Goal: Task Accomplishment & Management: Manage account settings

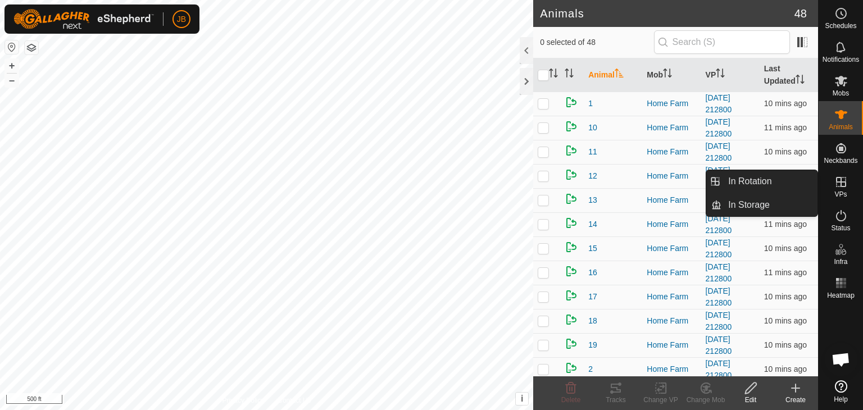
click at [839, 183] on icon at bounding box center [840, 181] width 13 height 13
click at [773, 179] on link "In Rotation" at bounding box center [769, 181] width 96 height 22
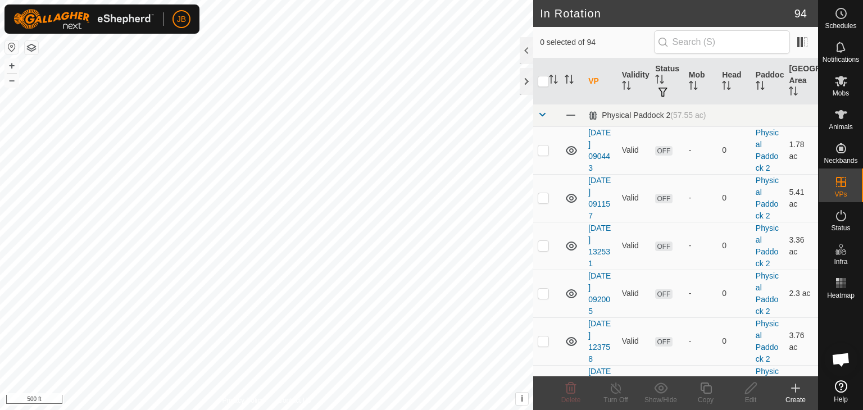
click at [795, 384] on icon at bounding box center [795, 388] width 0 height 8
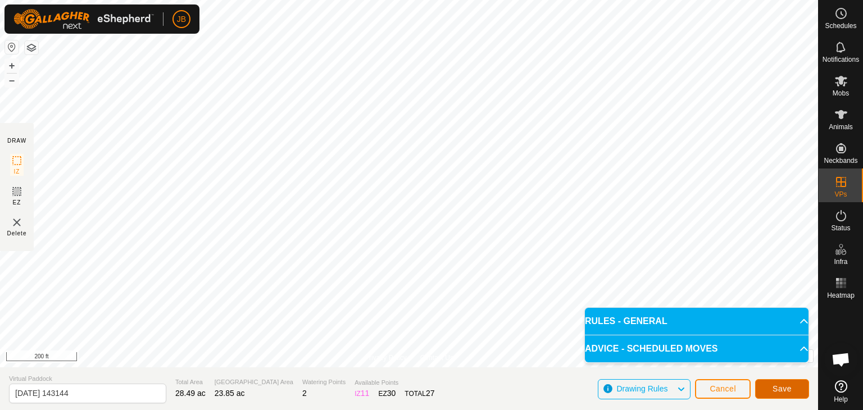
click at [776, 385] on span "Save" at bounding box center [781, 388] width 19 height 9
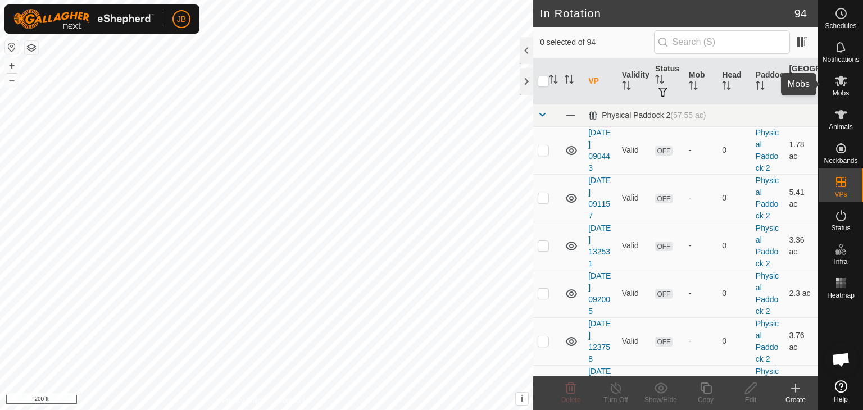
click at [839, 84] on icon at bounding box center [841, 81] width 12 height 11
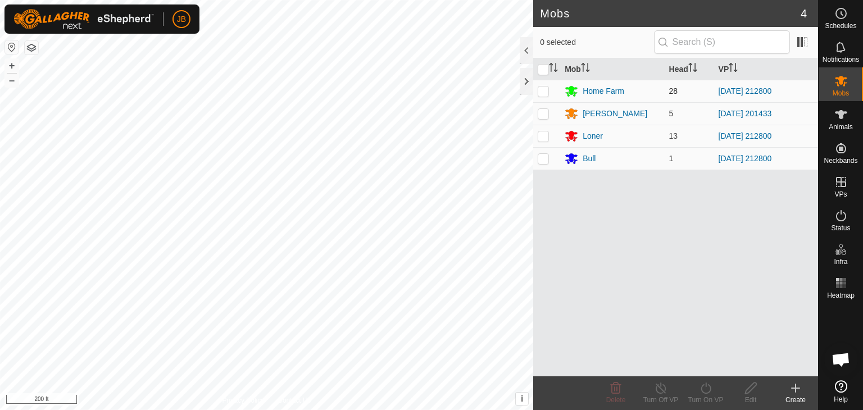
click at [544, 97] on td at bounding box center [546, 91] width 27 height 22
checkbox input "true"
click at [539, 142] on td at bounding box center [546, 136] width 27 height 22
checkbox input "true"
click at [542, 163] on td at bounding box center [546, 158] width 27 height 22
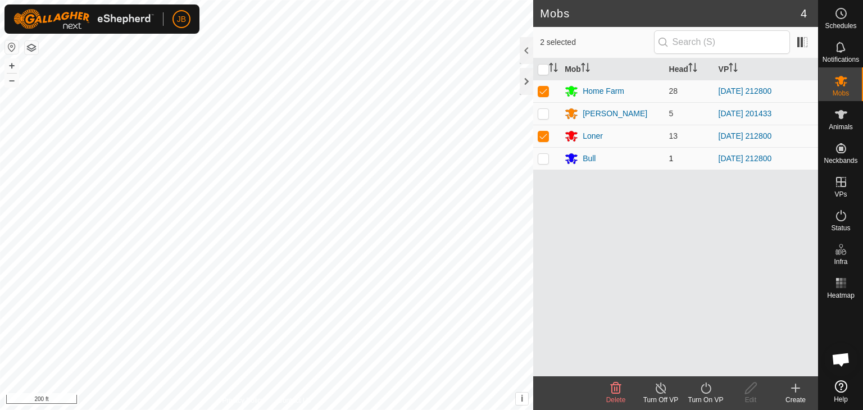
checkbox input "true"
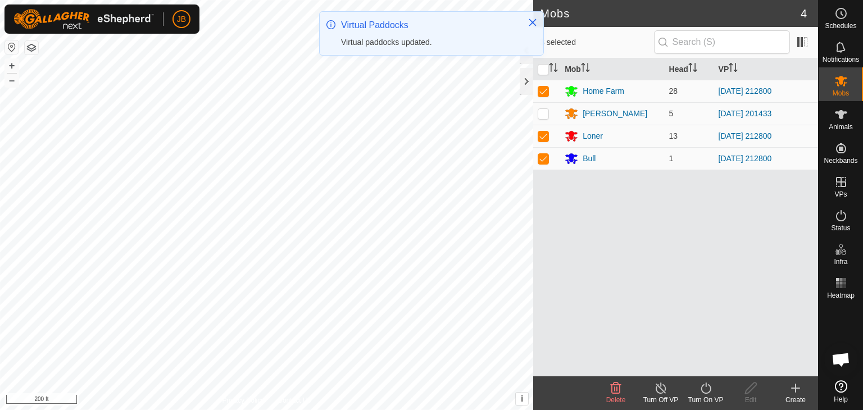
click at [709, 390] on icon at bounding box center [706, 387] width 14 height 13
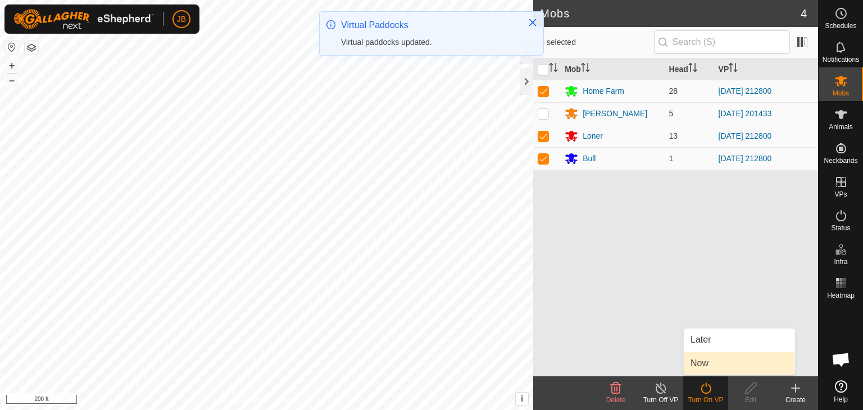
click at [703, 365] on link "Now" at bounding box center [739, 363] width 111 height 22
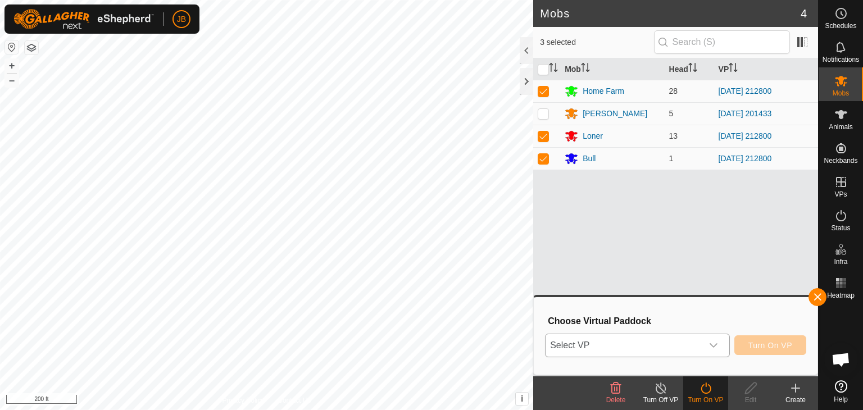
click at [721, 341] on div "dropdown trigger" at bounding box center [713, 345] width 22 height 22
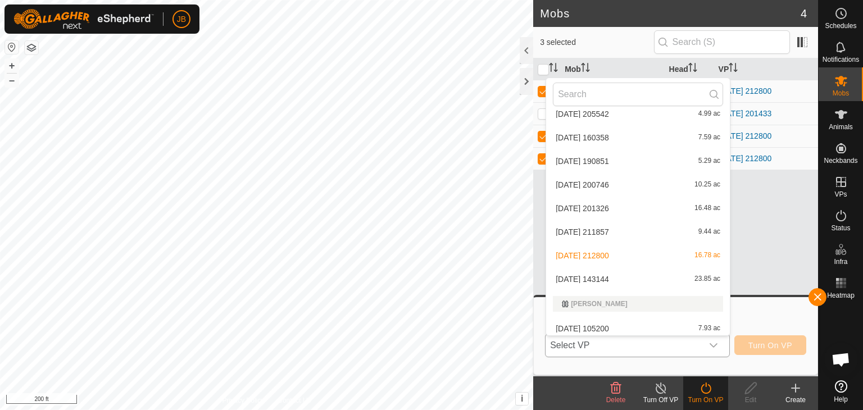
scroll to position [1588, 0]
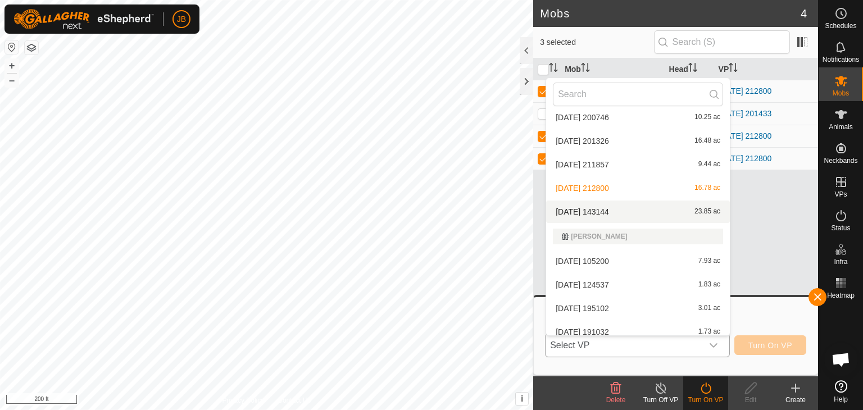
click at [599, 211] on li "[DATE] 143144 23.85 ac" at bounding box center [638, 212] width 184 height 22
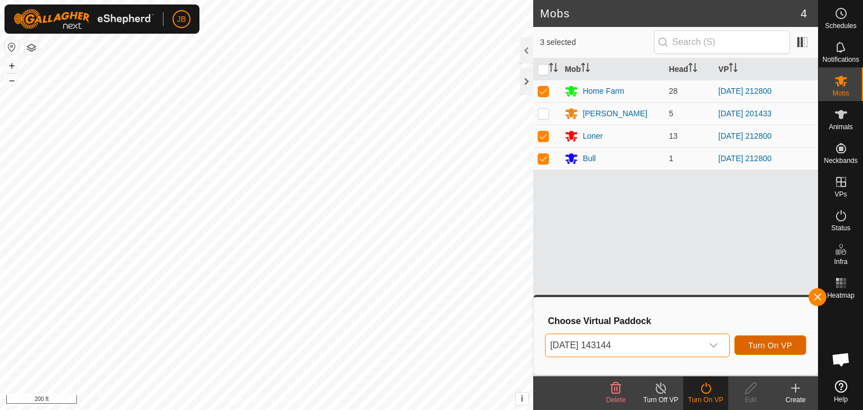
click at [747, 344] on button "Turn On VP" at bounding box center [770, 345] width 72 height 20
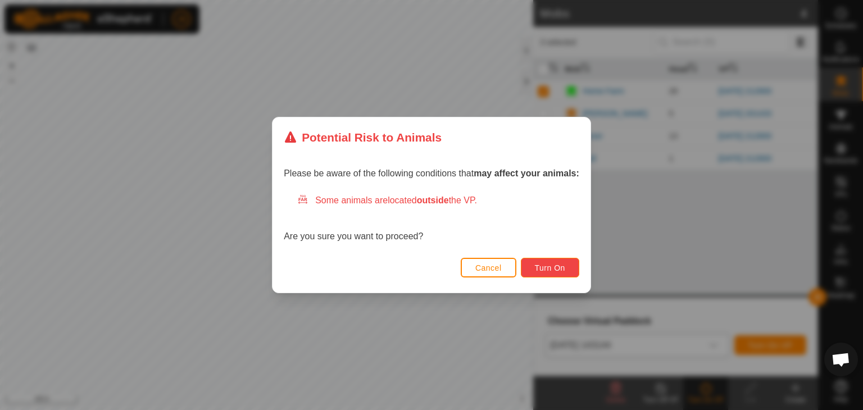
click at [550, 269] on span "Turn On" at bounding box center [550, 267] width 30 height 9
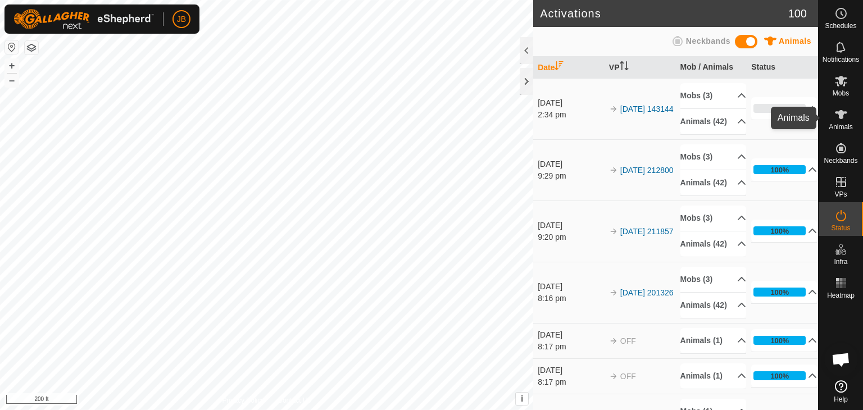
click at [841, 115] on icon at bounding box center [841, 114] width 12 height 9
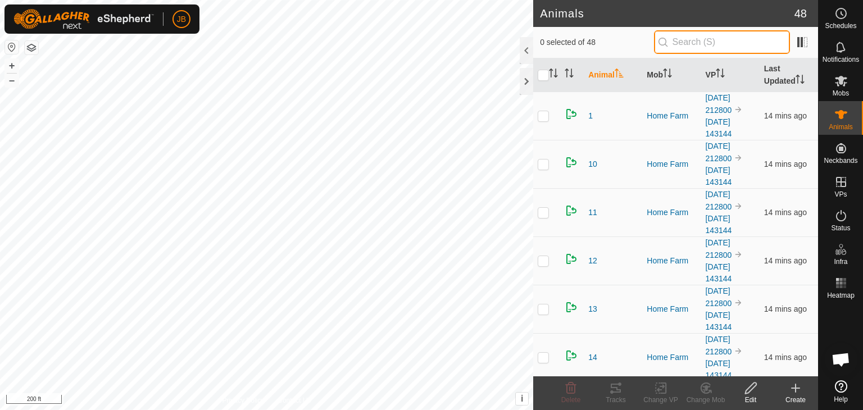
click at [678, 44] on input "text" at bounding box center [722, 42] width 136 height 24
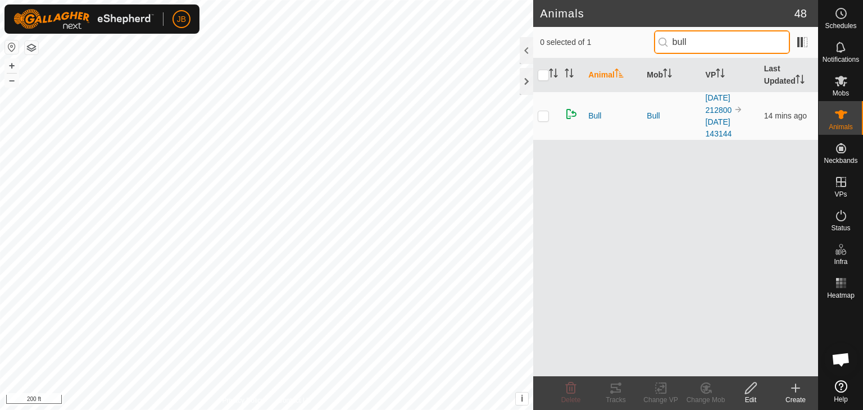
type input "bull"
click at [592, 113] on span "Bull" at bounding box center [594, 116] width 13 height 12
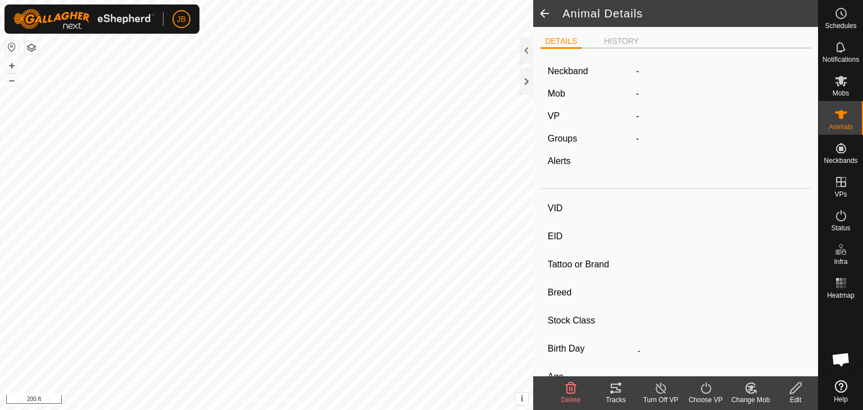
type input "Bull"
type input "-"
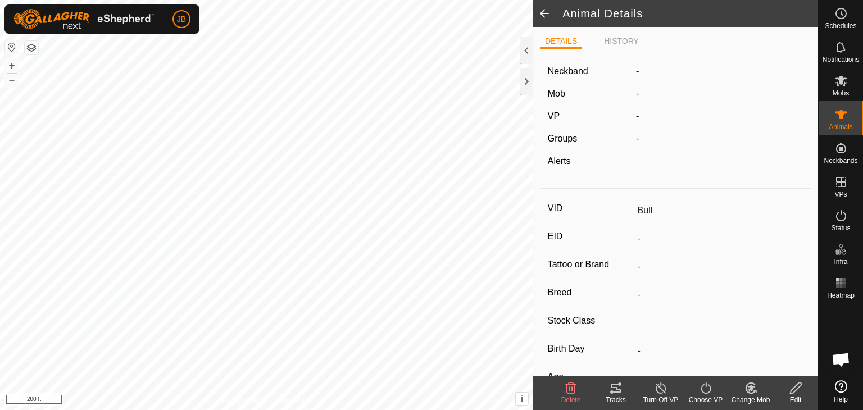
type input "0 kg"
type input "-"
